Goal: Book appointment/travel/reservation

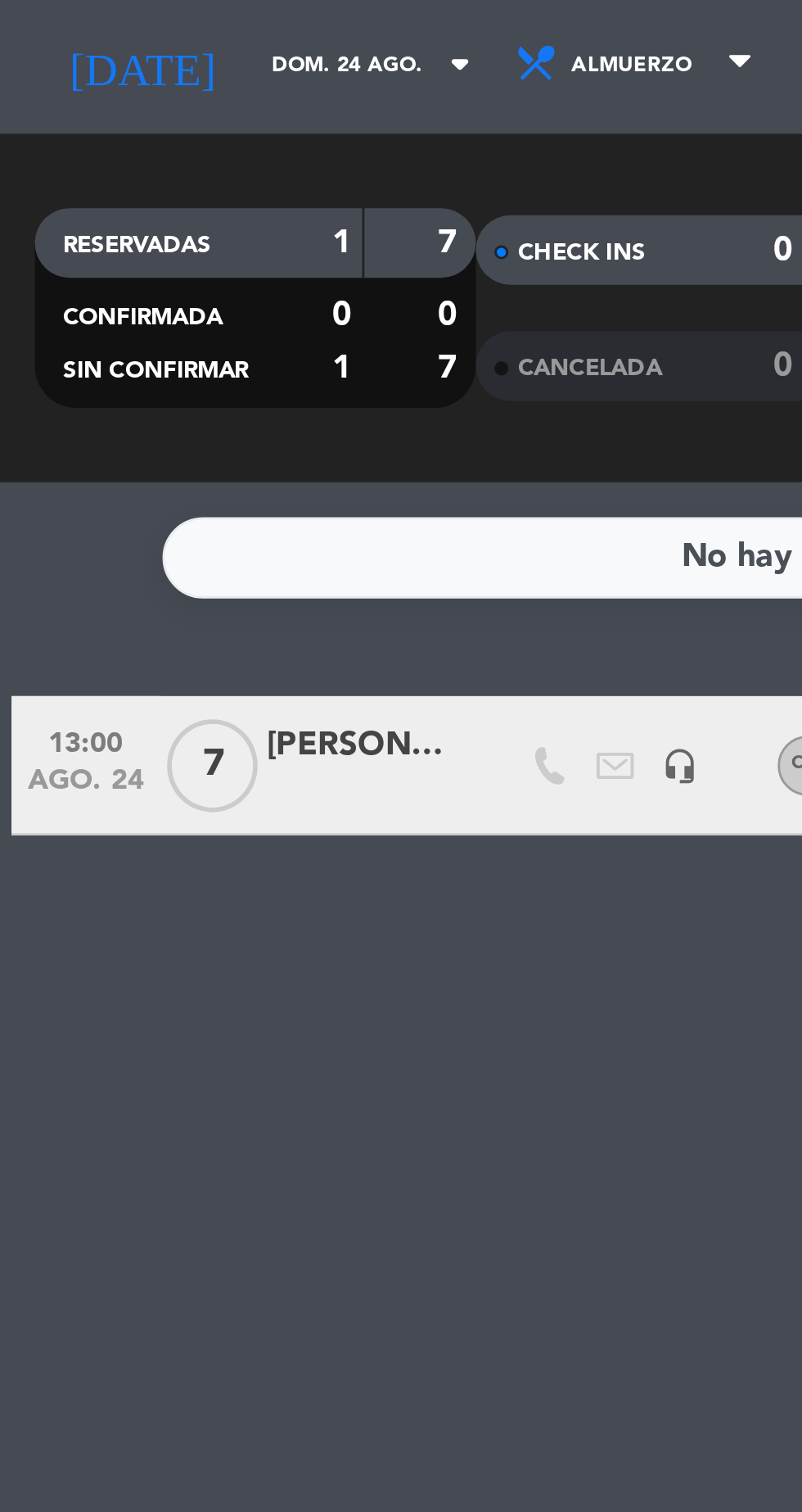
click at [87, 82] on input "dom. 24 ago." at bounding box center [138, 75] width 103 height 26
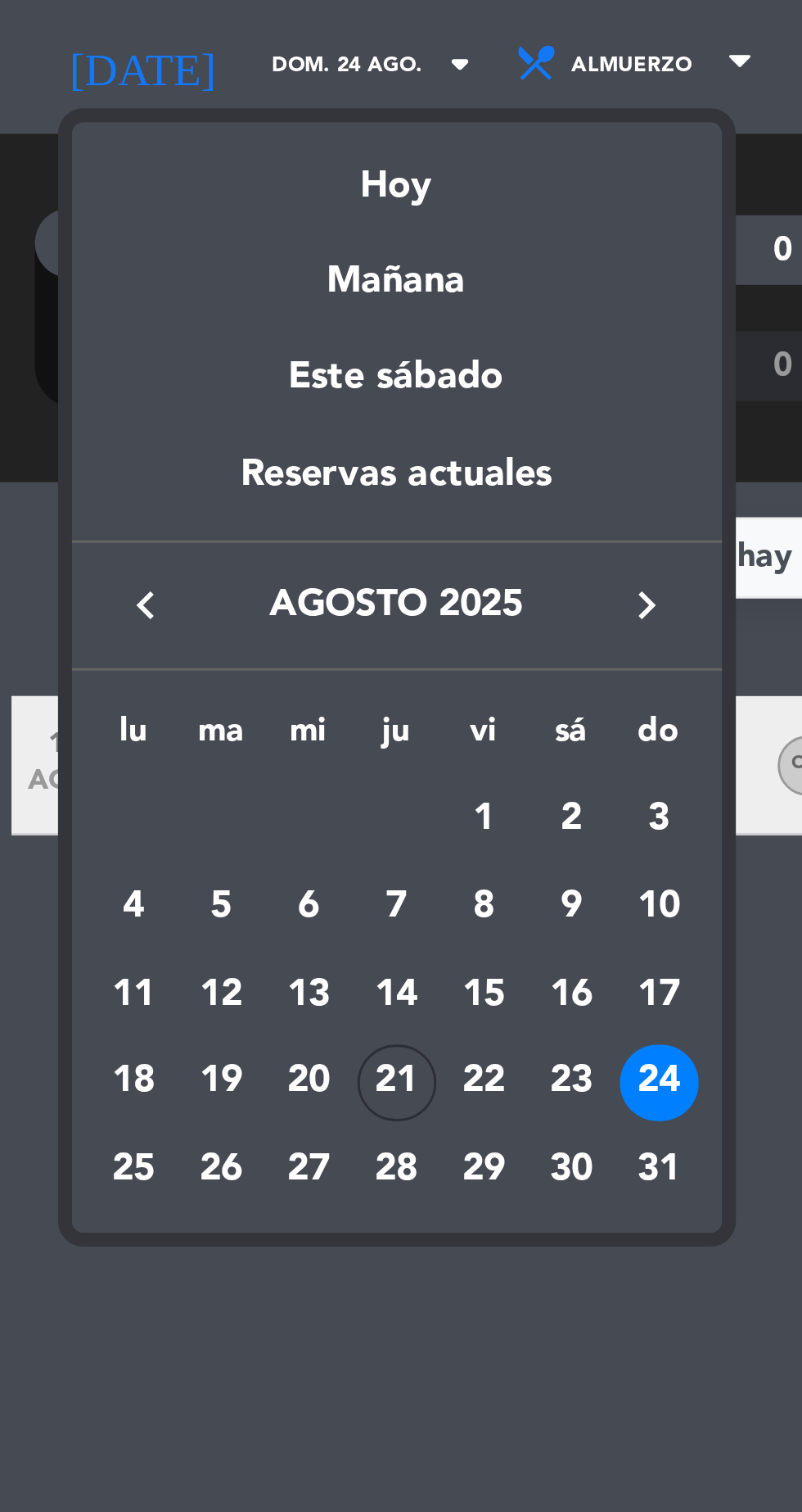
click at [145, 434] on div "21" at bounding box center [139, 433] width 27 height 27
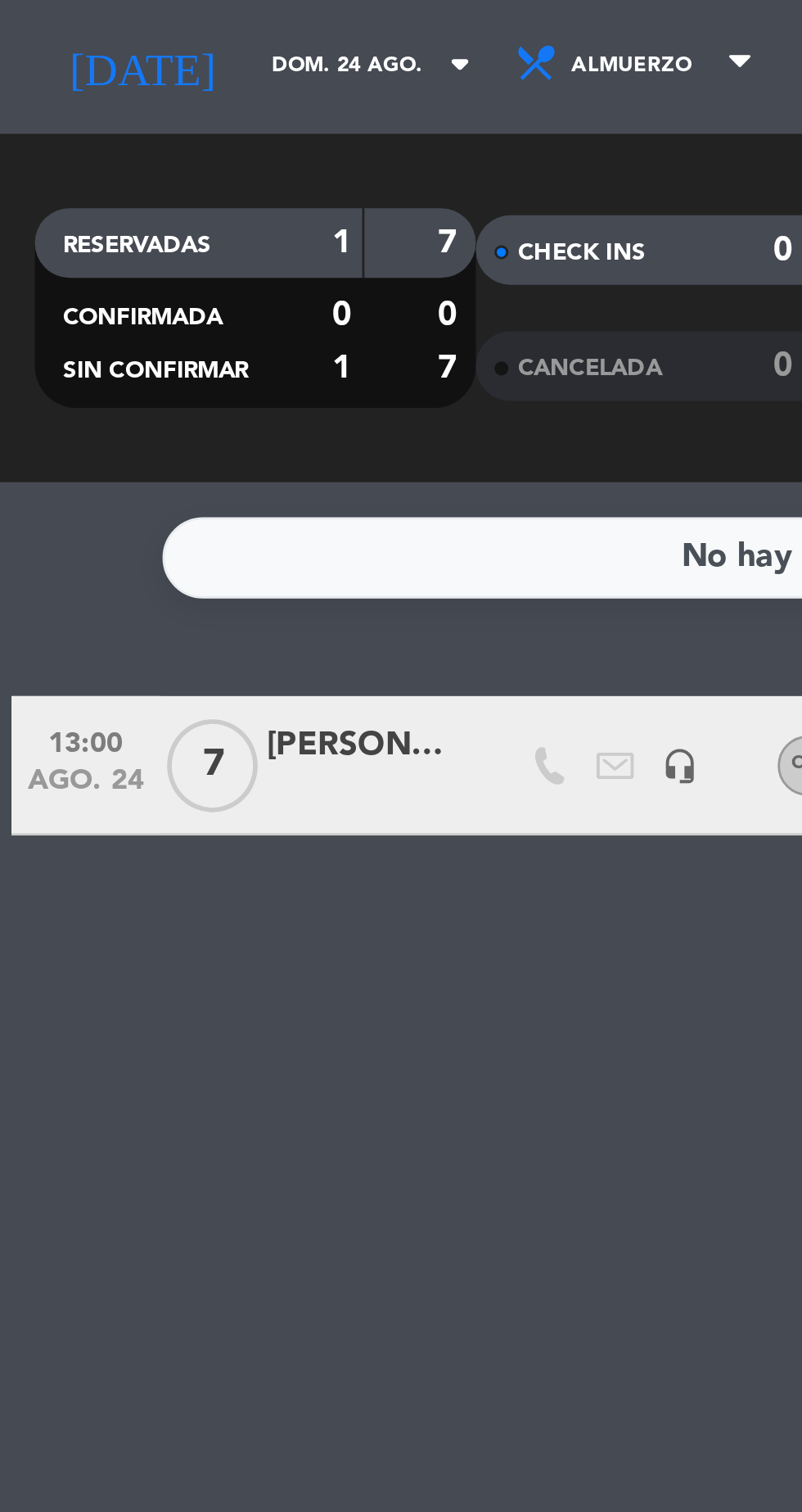
type input "jue. 21 ago."
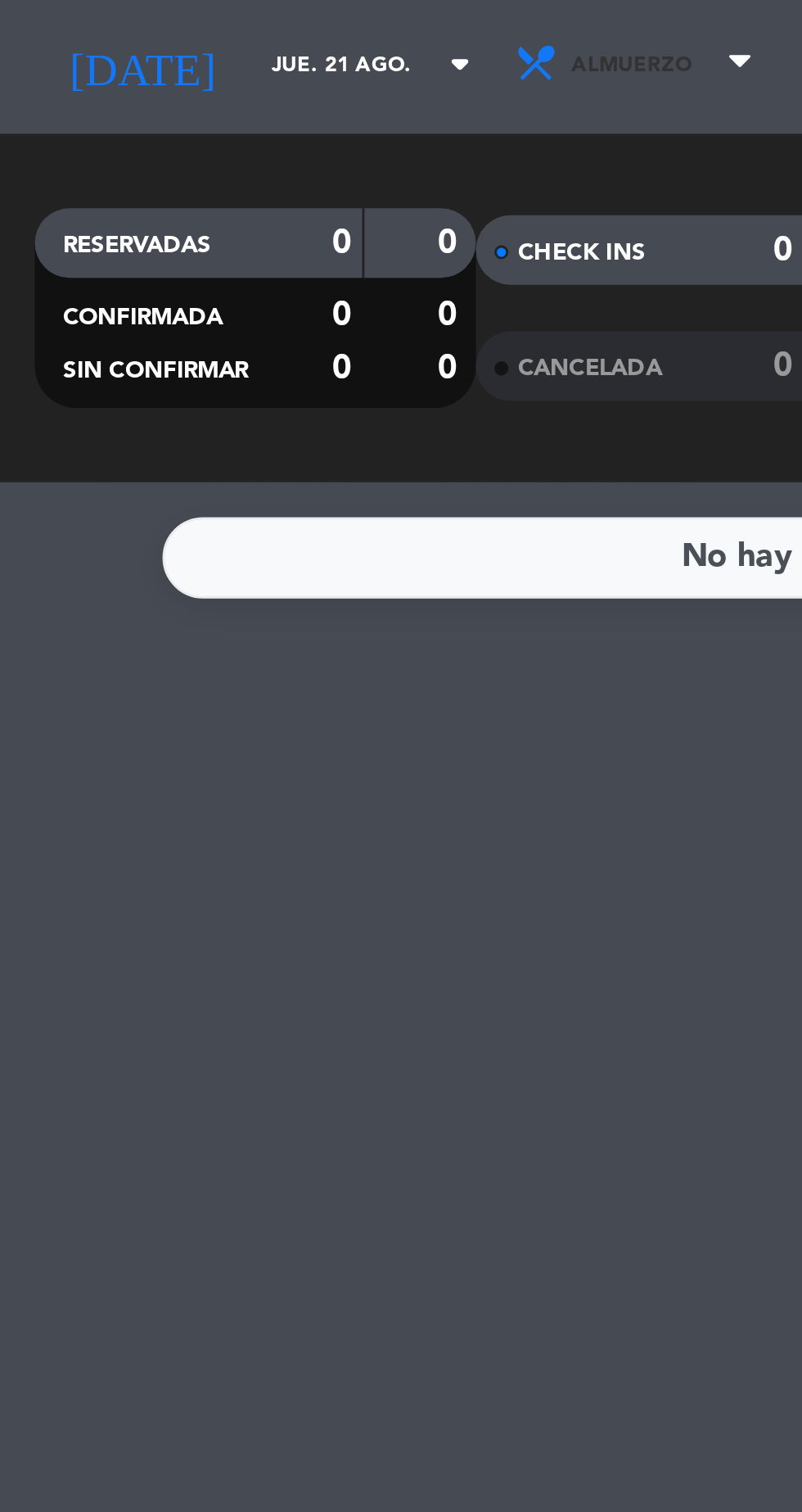
click at [181, 74] on icon at bounding box center [188, 74] width 17 height 17
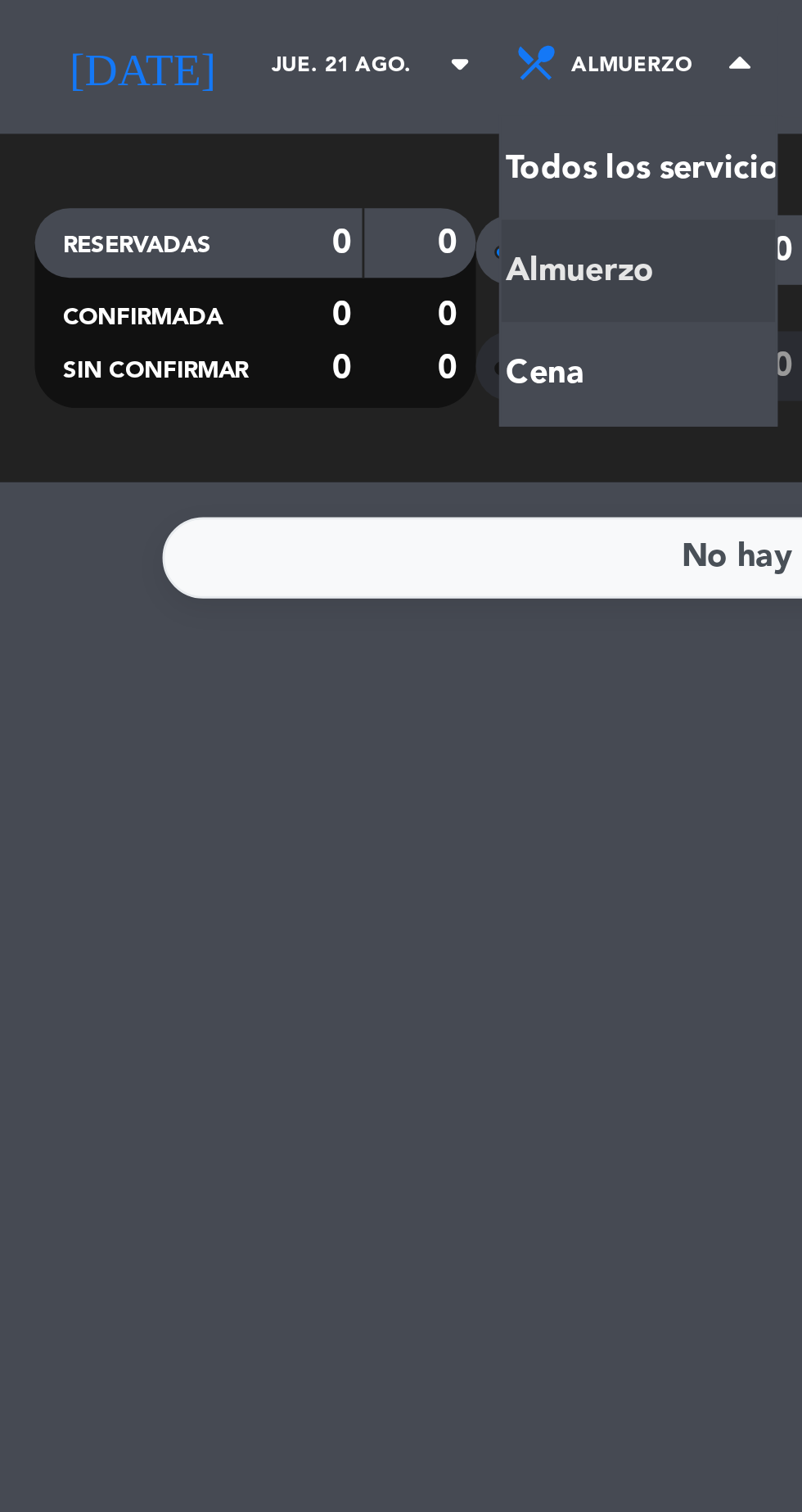
click at [167, 187] on div "menu Azopardo Club [DATE] 21. agosto - 13:50 Mis reservas Mapa de mesas Disponi…" at bounding box center [401, 110] width 802 height 221
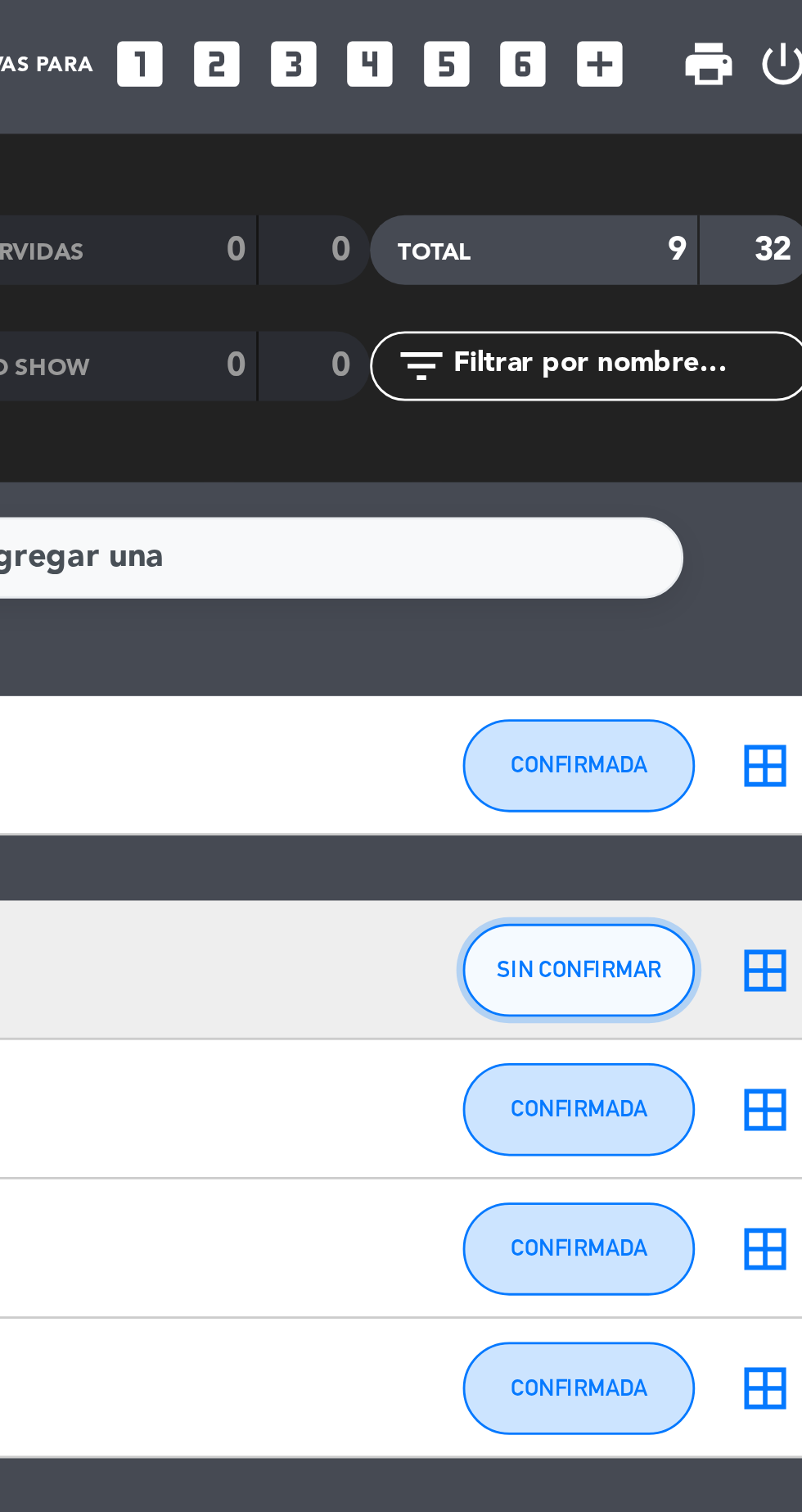
click at [721, 397] on button "SIN CONFIRMAR" at bounding box center [708, 393] width 81 height 32
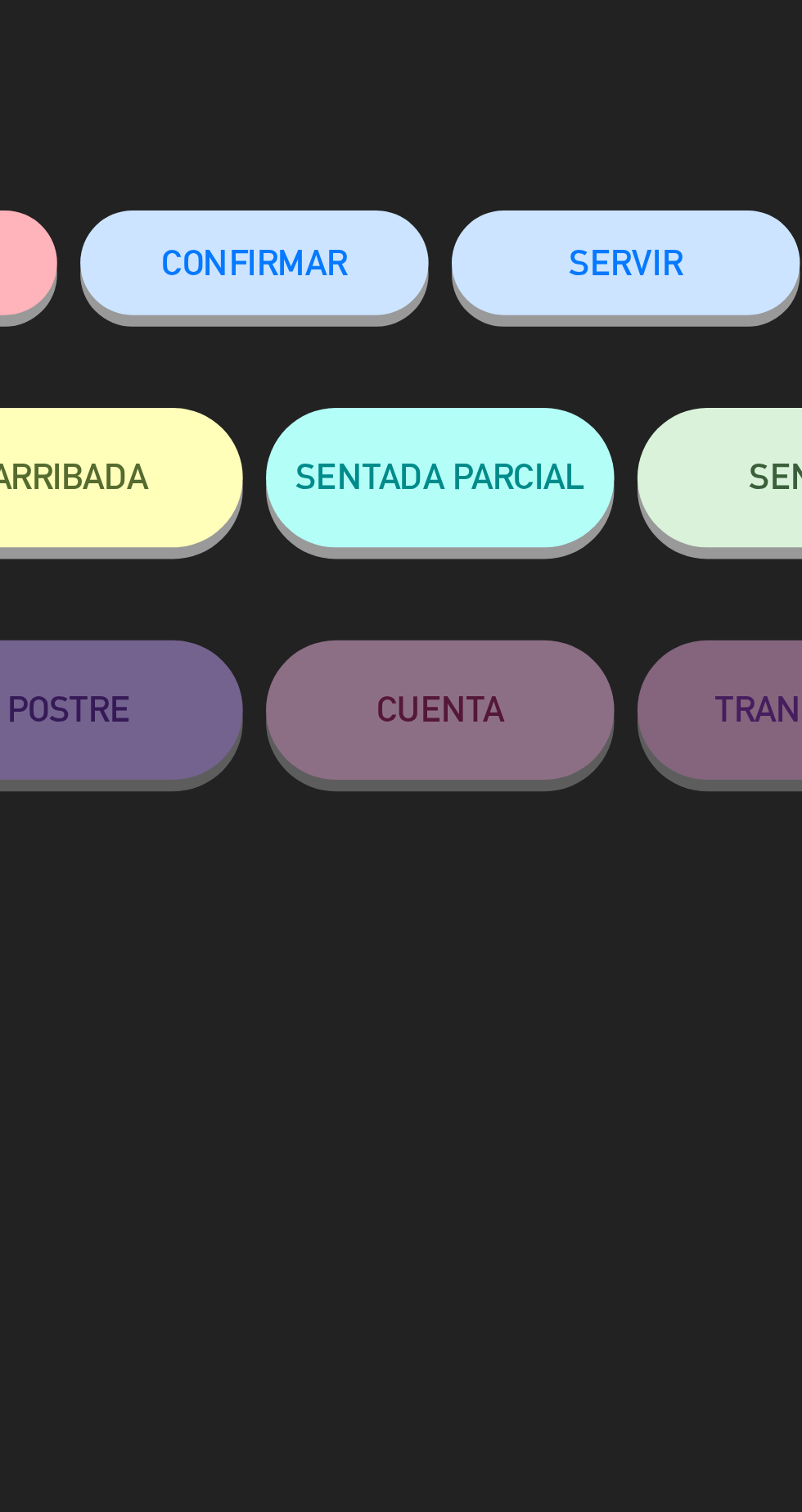
click at [491, 137] on button "CONFIRMAR" at bounding box center [466, 144] width 123 height 37
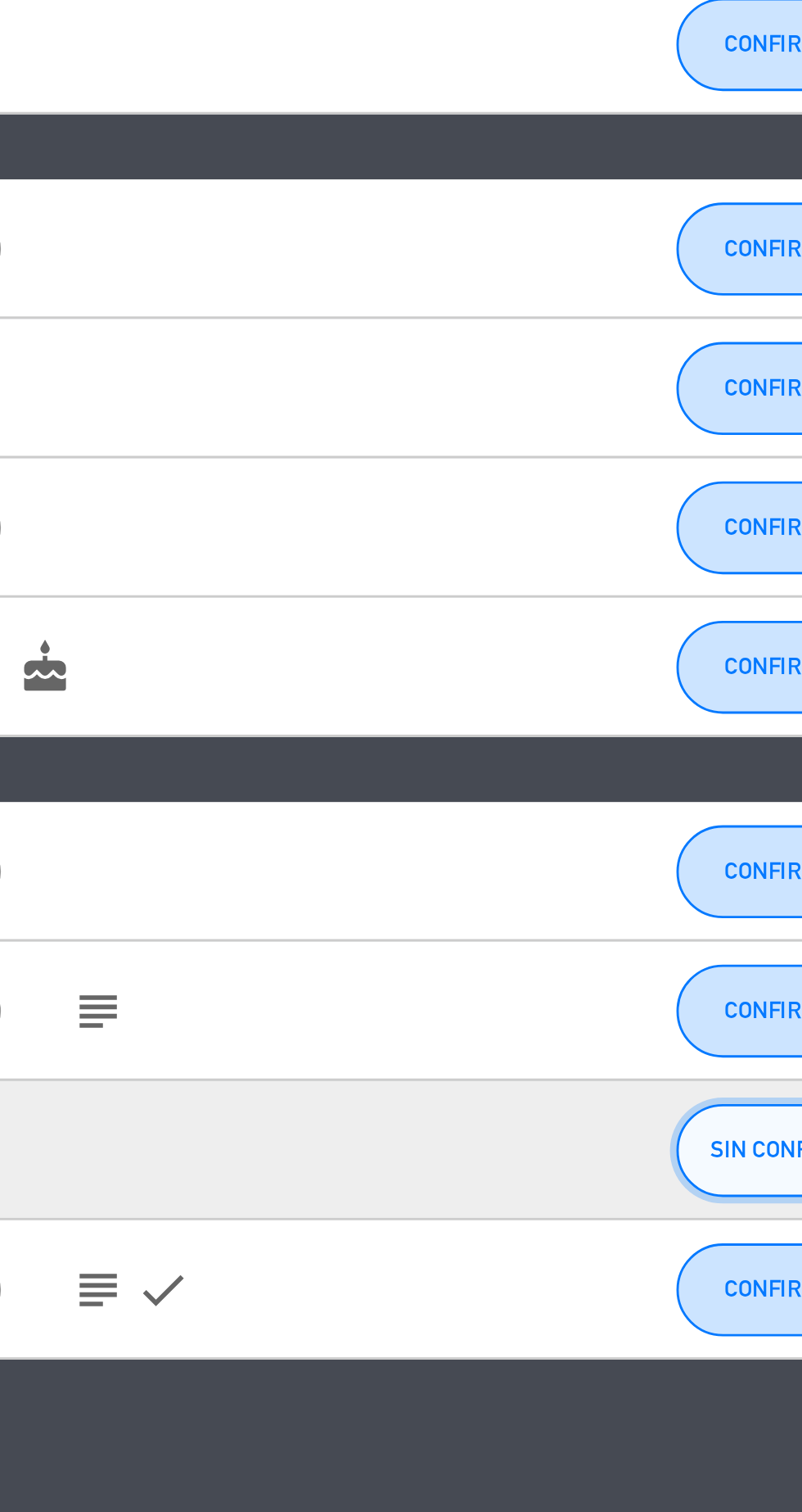
click at [688, 716] on button "SIN CONFIRMAR" at bounding box center [708, 710] width 81 height 32
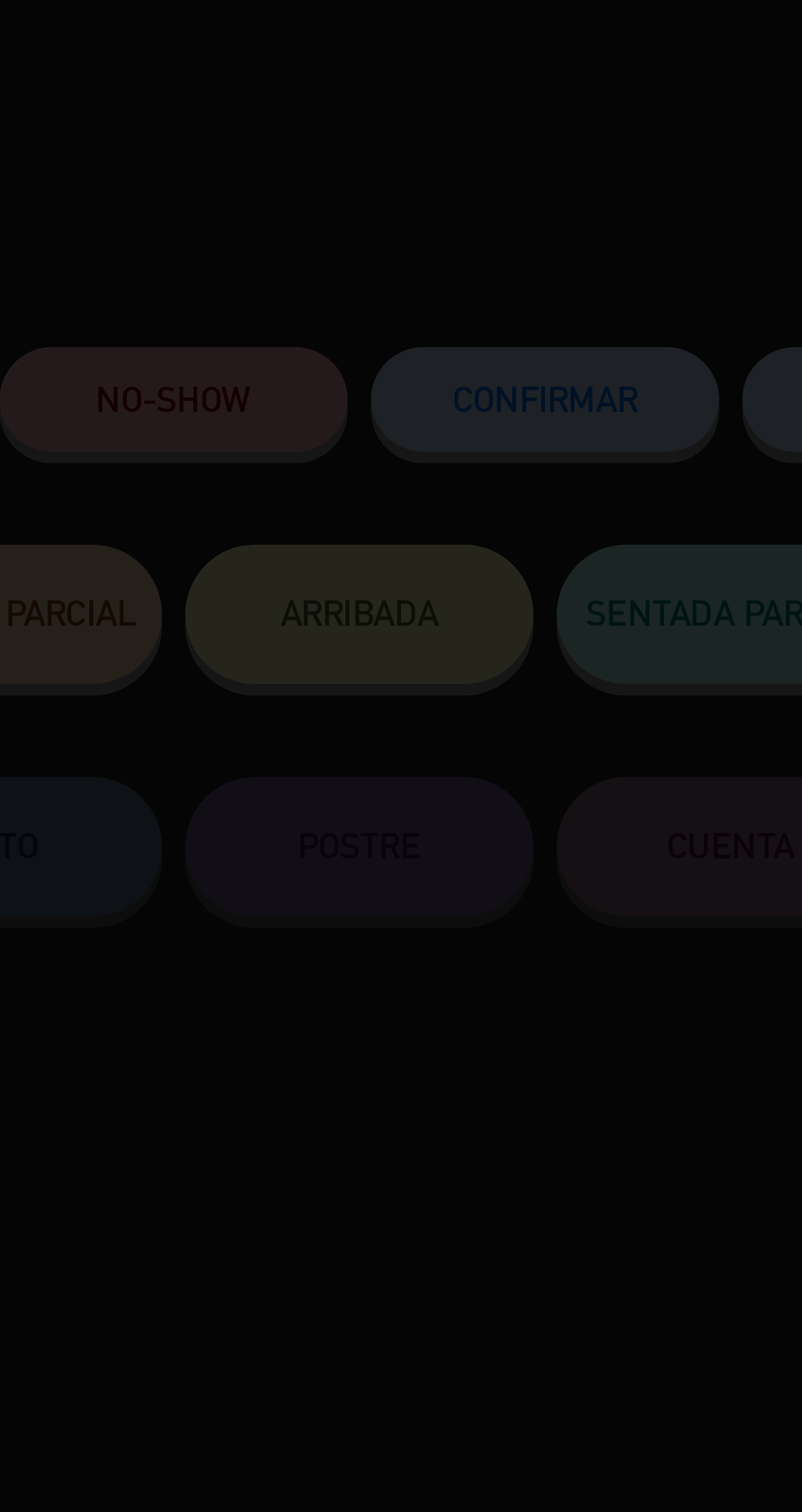
click at [495, 154] on div at bounding box center [401, 756] width 802 height 1512
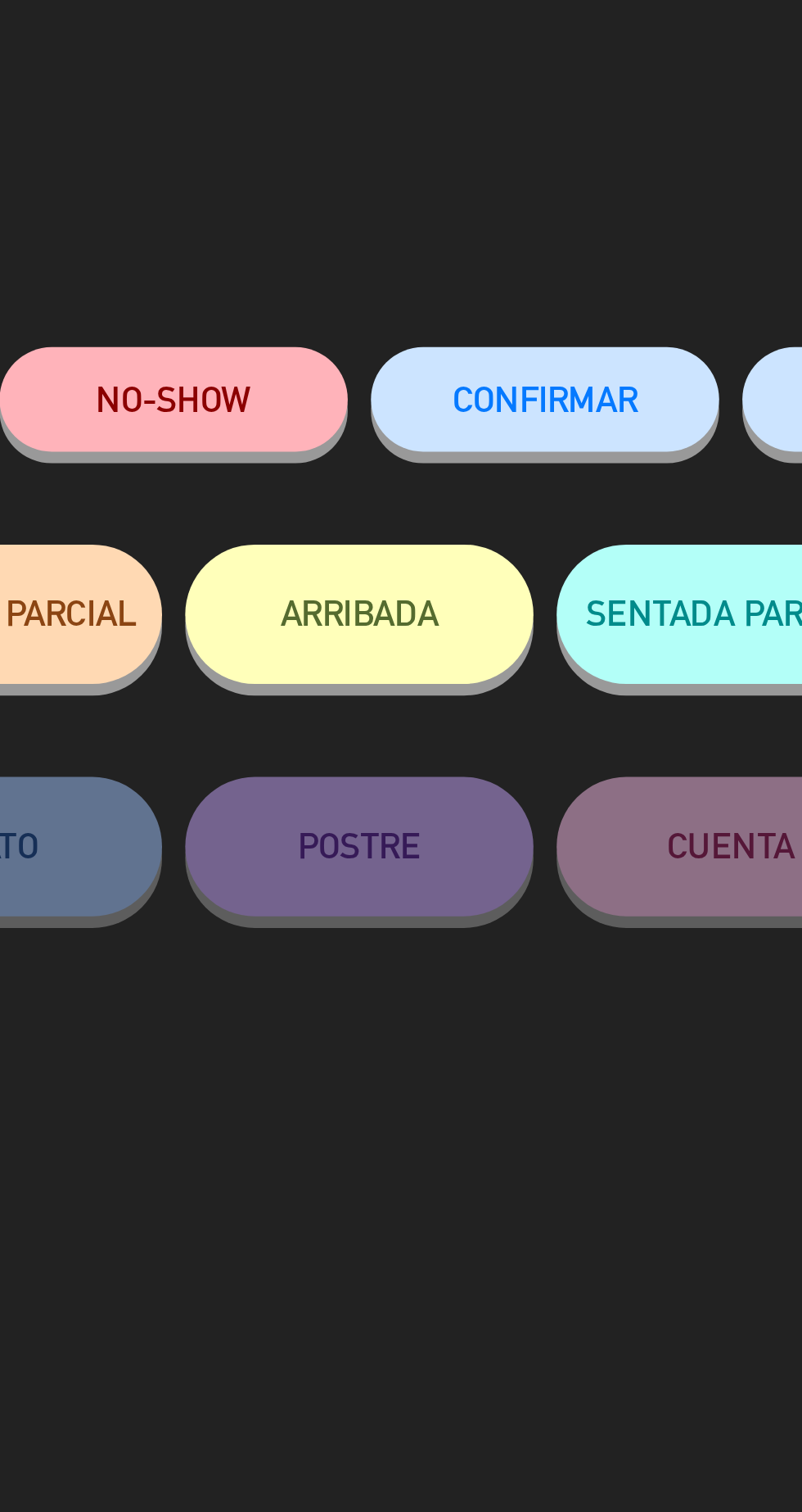
click at [498, 145] on span "CONFIRMAR" at bounding box center [466, 143] width 66 height 14
